Goal: Navigation & Orientation: Understand site structure

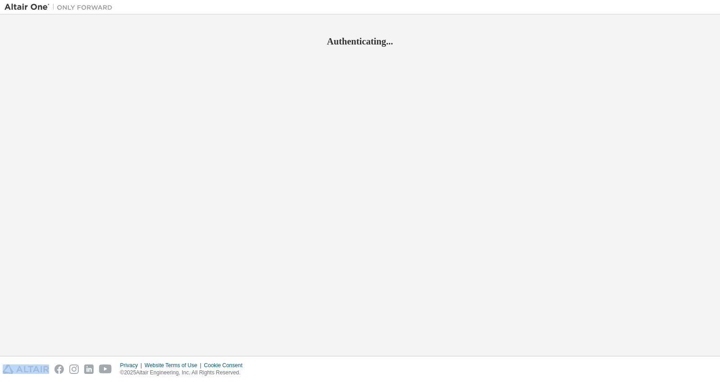
click at [398, 139] on div "Authenticating..." at bounding box center [359, 185] width 711 height 333
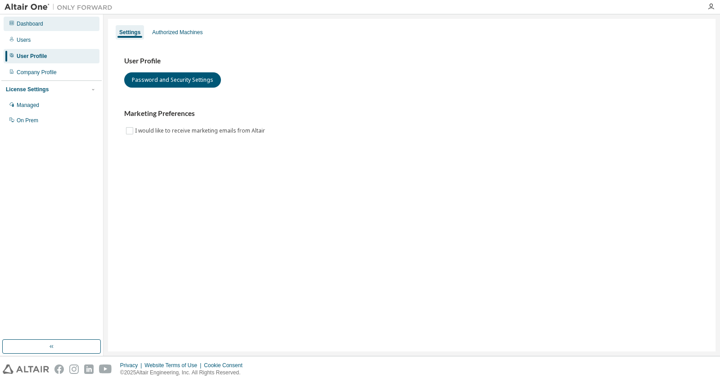
click at [58, 27] on div "Dashboard" at bounding box center [52, 24] width 96 height 14
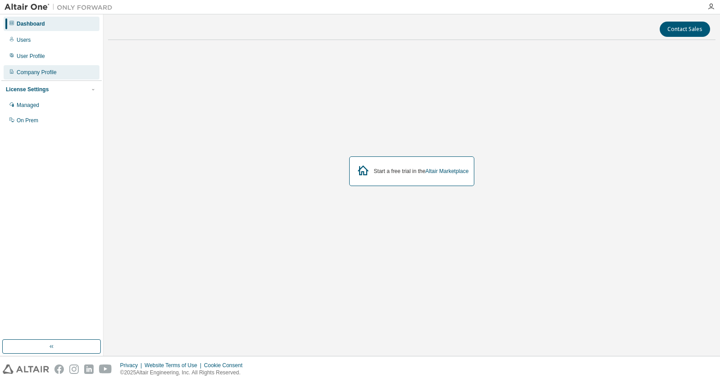
click at [63, 72] on div "Company Profile" at bounding box center [52, 72] width 96 height 14
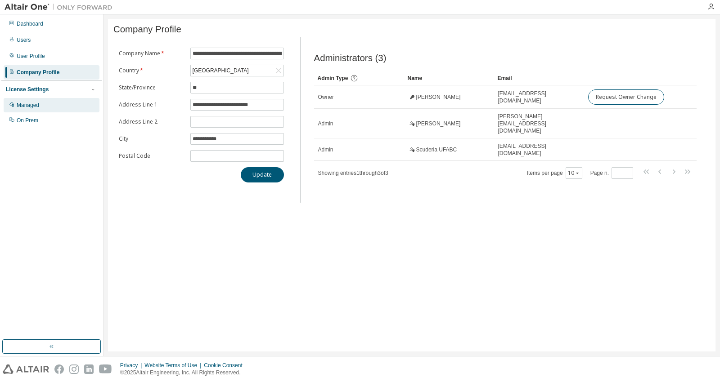
click at [60, 106] on div "Managed" at bounding box center [52, 105] width 96 height 14
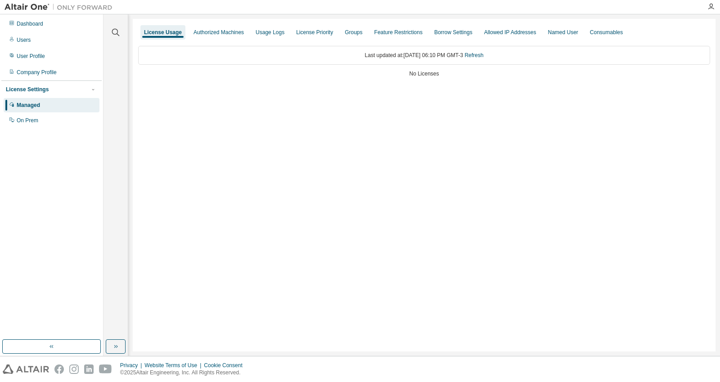
click at [63, 112] on div "Managed On Prem" at bounding box center [51, 113] width 100 height 30
click at [63, 114] on div "On Prem" at bounding box center [52, 120] width 96 height 14
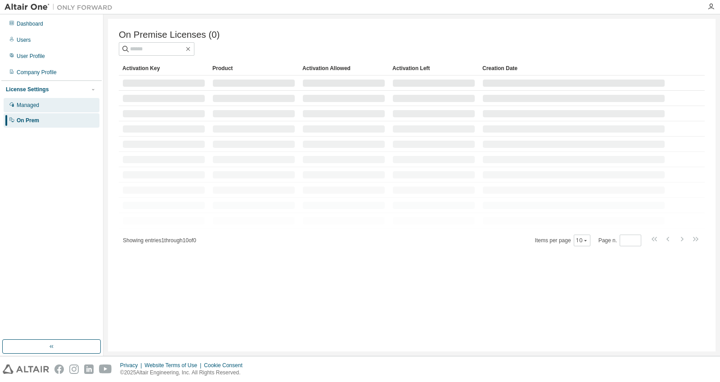
click at [70, 106] on div "Managed" at bounding box center [52, 105] width 96 height 14
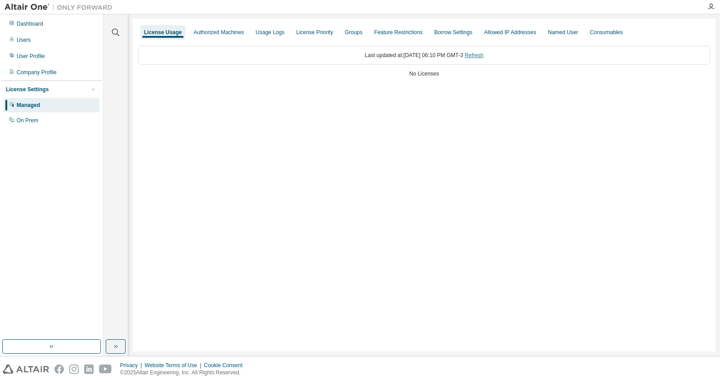
click at [483, 53] on link "Refresh" at bounding box center [473, 55] width 19 height 6
click at [63, 22] on div "Dashboard" at bounding box center [52, 24] width 96 height 14
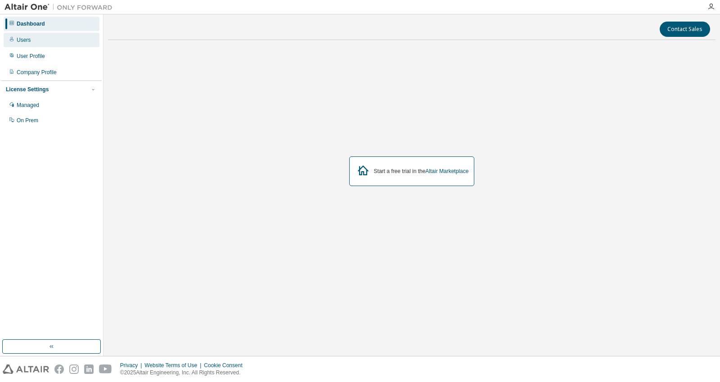
click at [53, 41] on div "Users" at bounding box center [52, 40] width 96 height 14
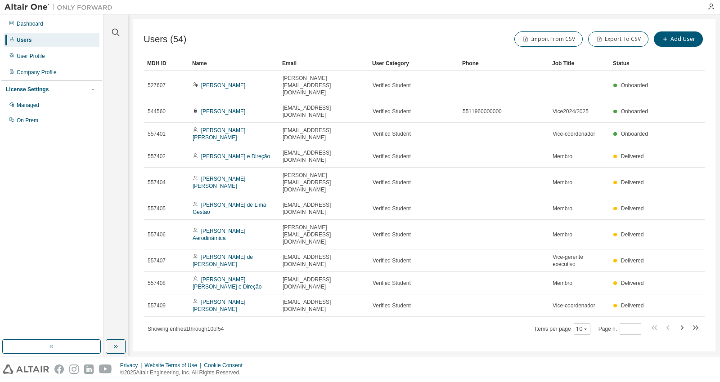
drag, startPoint x: 255, startPoint y: 125, endPoint x: 143, endPoint y: 60, distance: 129.7
click at [143, 60] on div "Users (54) Import From CSV Export To CSV Add User Clear Load Save Save As Field…" at bounding box center [424, 185] width 583 height 333
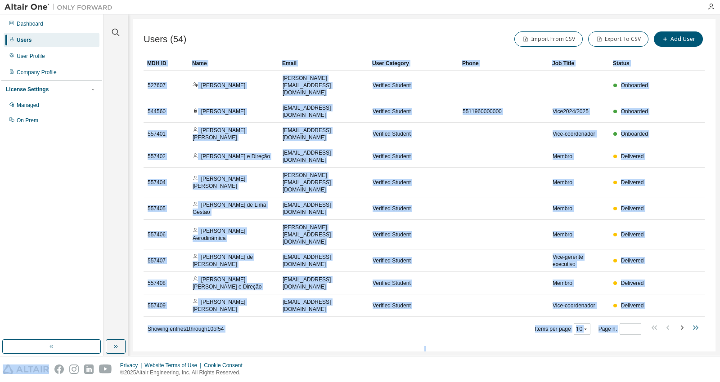
drag, startPoint x: 143, startPoint y: 60, endPoint x: 697, endPoint y: 290, distance: 600.2
click at [697, 290] on div "Users (54) Import From CSV Export To CSV Add User Clear Load Save Save As Field…" at bounding box center [424, 185] width 583 height 333
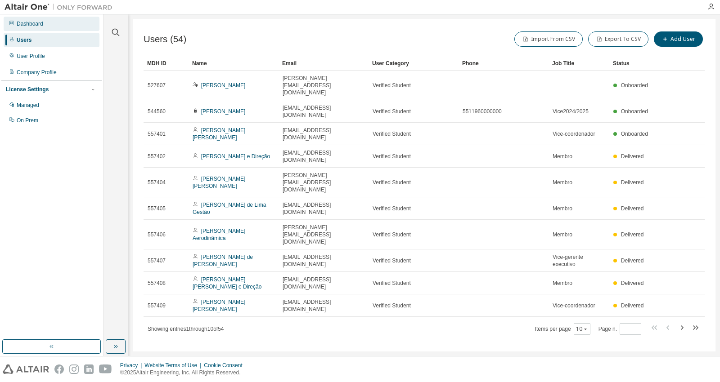
click at [64, 29] on div "Dashboard" at bounding box center [52, 24] width 96 height 14
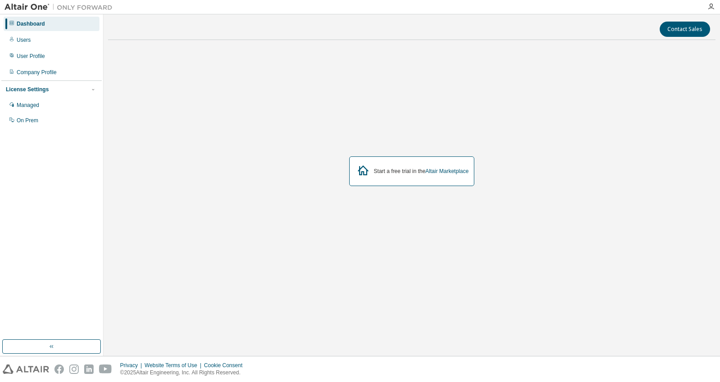
click at [386, 170] on div "Start a free trial in the Altair Marketplace" at bounding box center [421, 171] width 95 height 7
